Goal: Task Accomplishment & Management: Use online tool/utility

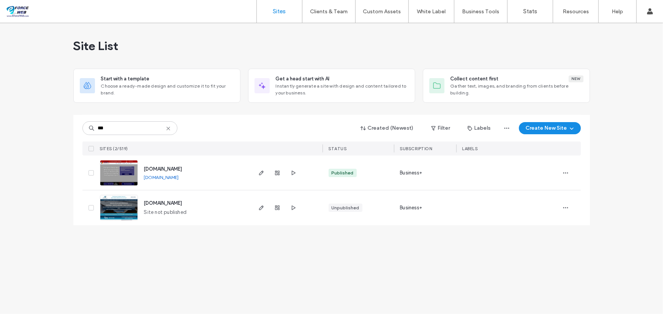
type input "***"
click at [262, 171] on use "button" at bounding box center [261, 173] width 5 height 5
